Goal: Task Accomplishment & Management: Complete application form

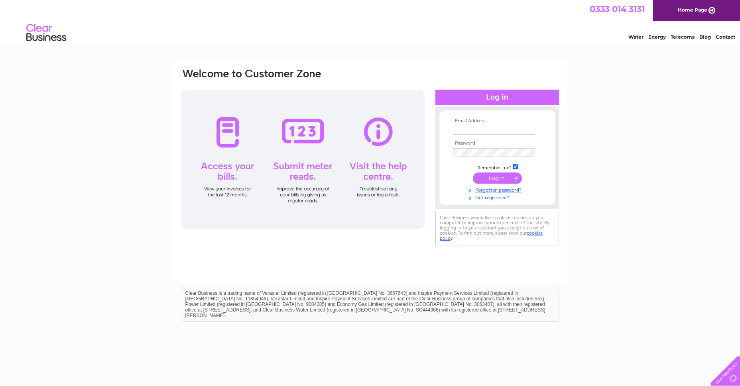
click at [482, 199] on link "Not registered?" at bounding box center [498, 197] width 91 height 8
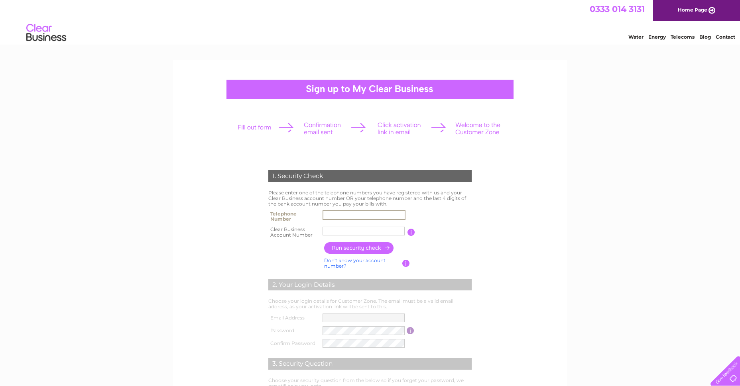
click at [374, 216] on input "text" at bounding box center [364, 216] width 83 height 10
type input "01962777756"
click at [374, 230] on input "text" at bounding box center [364, 231] width 82 height 9
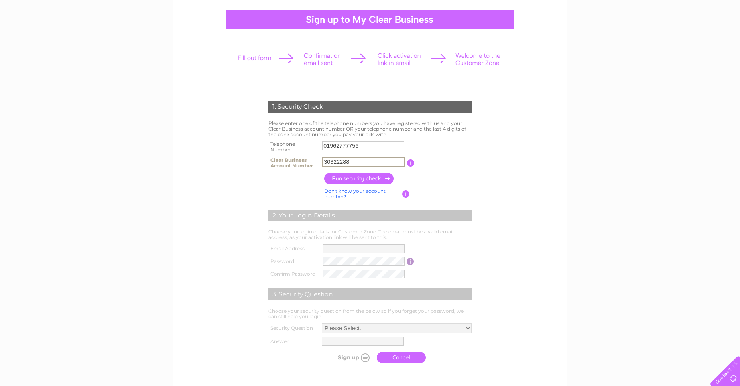
scroll to position [70, 0]
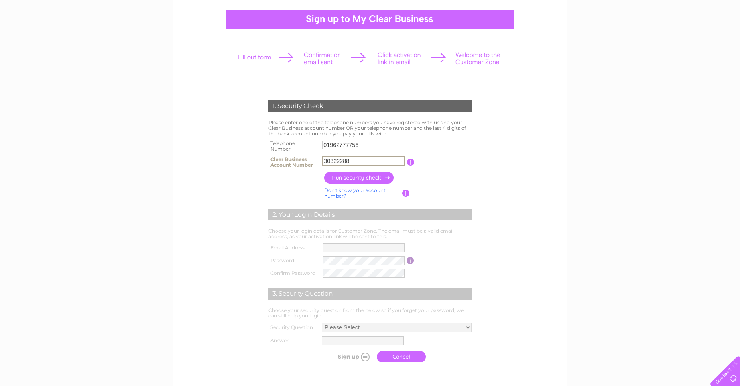
type input "30322288"
click at [365, 180] on input "button" at bounding box center [359, 178] width 70 height 12
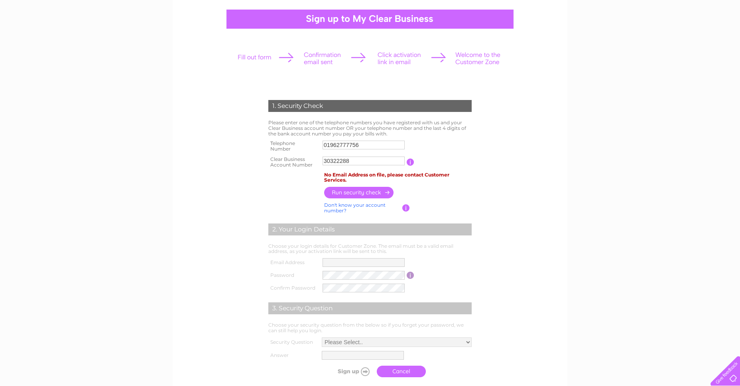
click at [384, 261] on input "text" at bounding box center [364, 262] width 82 height 9
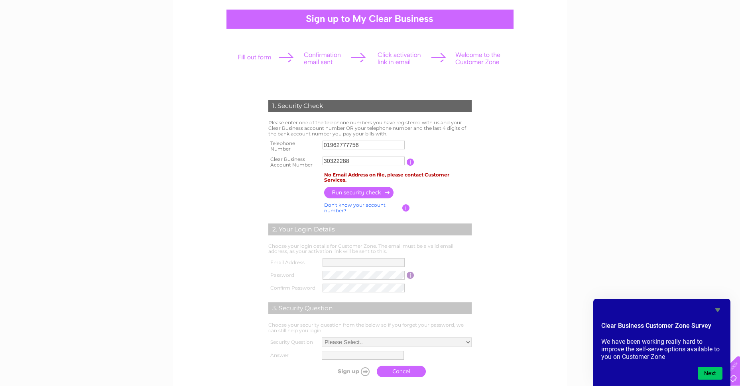
click at [714, 284] on div "1. Security Check Please enter one of the telephone numbers you have registered…" at bounding box center [370, 266] width 740 height 552
click at [586, 202] on div "1. Security Check Please enter one of the telephone numbers you have registered…" at bounding box center [370, 266] width 740 height 552
click at [409, 162] on input "button" at bounding box center [411, 162] width 8 height 7
